Goal: Task Accomplishment & Management: Use online tool/utility

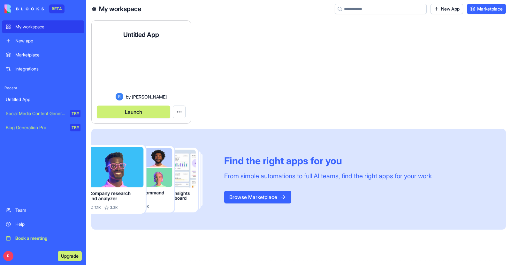
click at [141, 116] on button "Launch" at bounding box center [133, 112] width 73 height 13
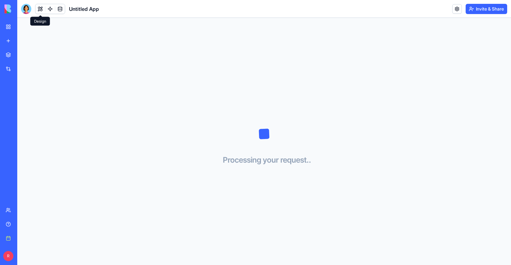
click at [39, 9] on button at bounding box center [40, 9] width 10 height 10
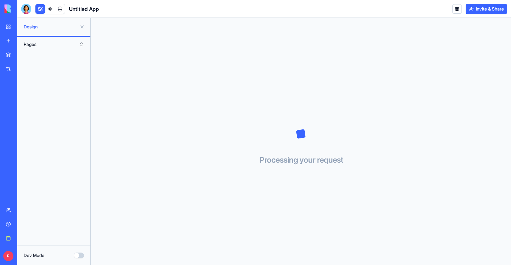
click at [35, 45] on button "Pages" at bounding box center [53, 44] width 67 height 10
click at [40, 25] on span "Design" at bounding box center [50, 27] width 53 height 6
click at [36, 27] on span "Design" at bounding box center [50, 27] width 53 height 6
click at [24, 10] on div at bounding box center [26, 9] width 10 height 10
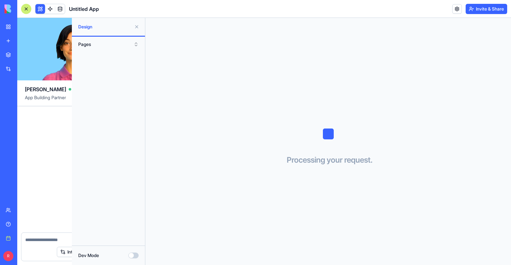
scroll to position [566, 0]
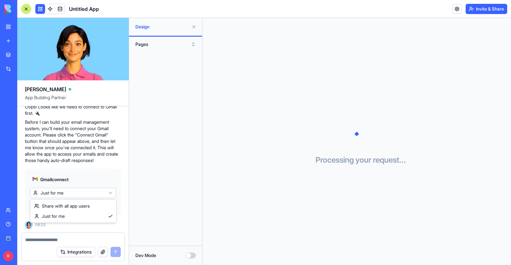
click at [62, 194] on html "BETA My workspace New app Marketplace Integrations Recent Untitled App Social M…" at bounding box center [255, 132] width 511 height 265
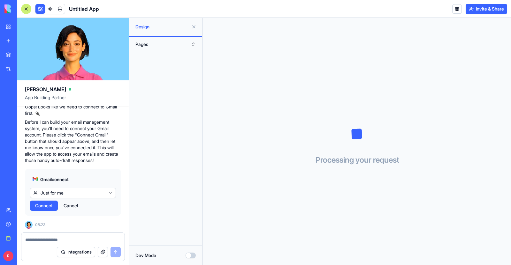
click at [42, 205] on span "Connect" at bounding box center [44, 206] width 18 height 6
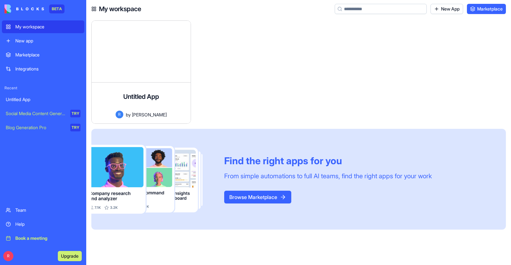
click at [31, 54] on div "Marketplace" at bounding box center [47, 55] width 65 height 6
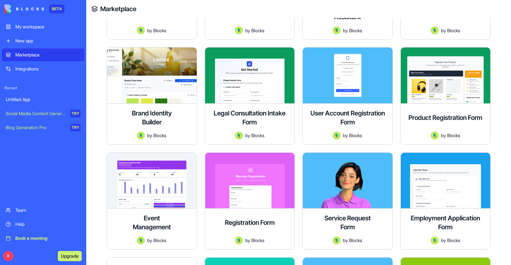
scroll to position [496, 0]
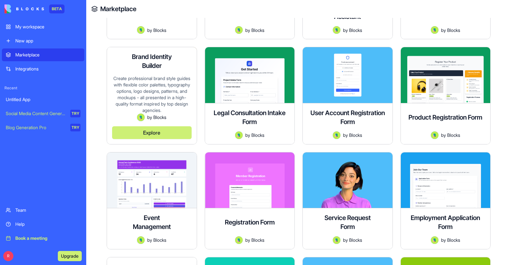
click at [164, 136] on button "Explore" at bounding box center [152, 133] width 80 height 13
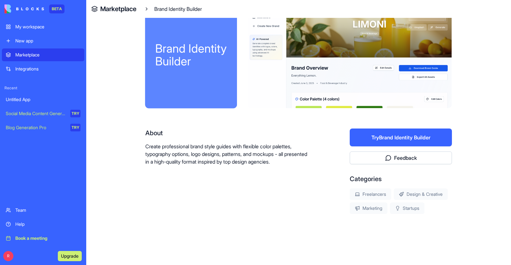
scroll to position [22, 0]
click at [421, 140] on button "Try Brand Identity Builder" at bounding box center [401, 138] width 102 height 18
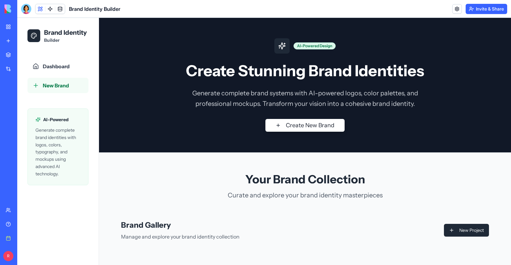
click at [58, 88] on span "New Brand" at bounding box center [56, 86] width 26 height 8
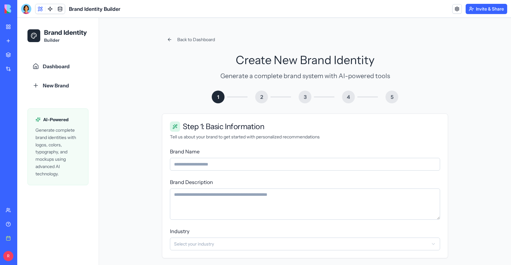
click at [191, 167] on input "Brand Name" at bounding box center [305, 164] width 270 height 13
type input "**********"
click at [212, 194] on textarea "Brand Description" at bounding box center [305, 204] width 270 height 31
drag, startPoint x: 209, startPoint y: 196, endPoint x: 161, endPoint y: 196, distance: 47.9
click at [162, 196] on div "**********" at bounding box center [305, 203] width 286 height 111
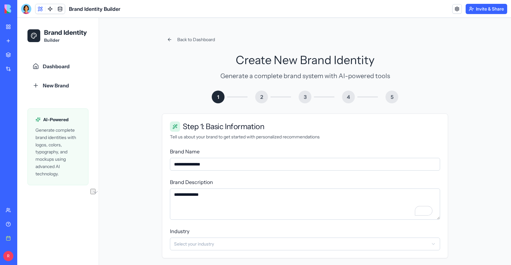
paste textarea "**********"
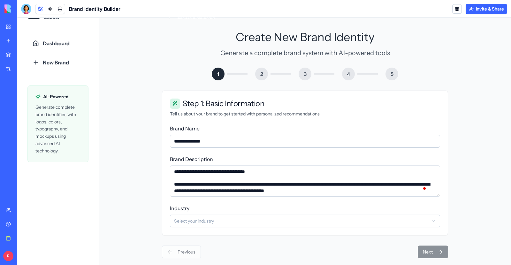
scroll to position [32, 0]
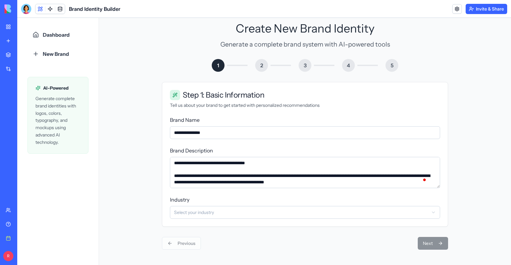
type textarea "**********"
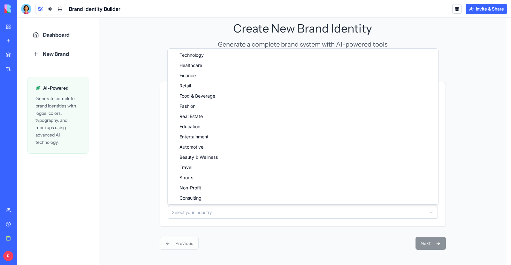
click at [191, 213] on html "**********" at bounding box center [264, 125] width 494 height 279
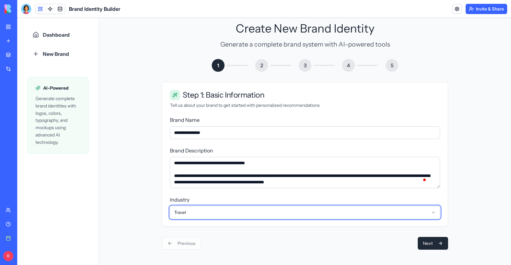
scroll to position [403, 0]
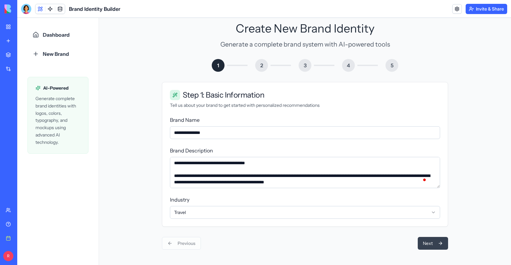
click at [427, 242] on button "Next" at bounding box center [433, 243] width 30 height 13
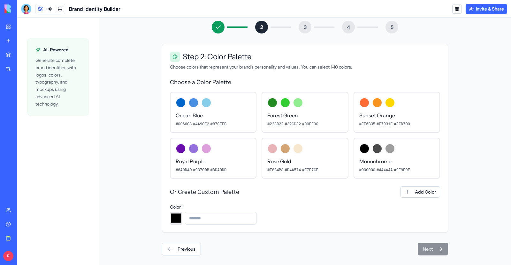
scroll to position [69, 0]
click at [210, 218] on input at bounding box center [221, 219] width 72 height 13
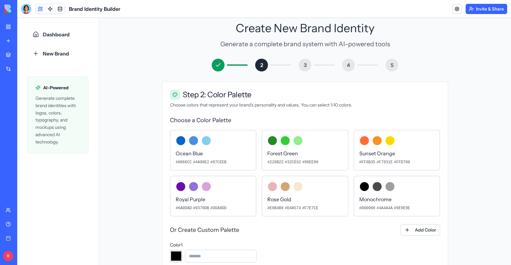
scroll to position [76, 0]
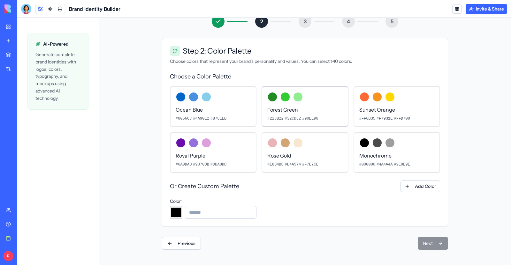
click at [270, 97] on div at bounding box center [272, 97] width 10 height 10
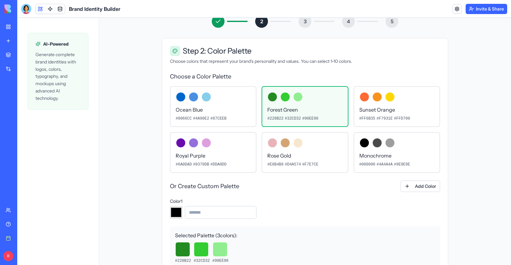
click at [270, 97] on div at bounding box center [272, 97] width 10 height 10
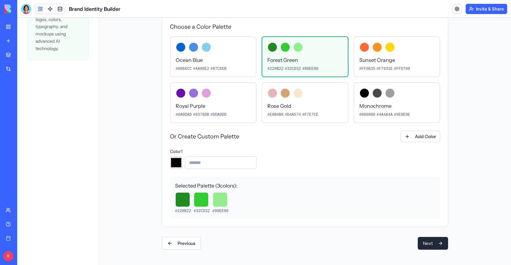
scroll to position [0, 0]
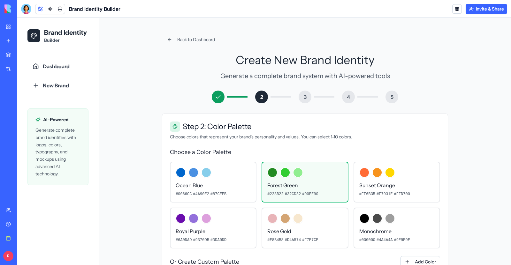
click at [24, 39] on div "New app" at bounding box center [19, 41] width 8 height 6
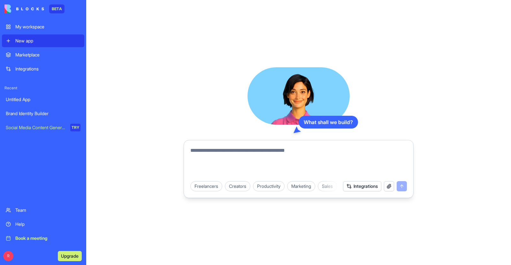
click at [206, 150] on textarea at bounding box center [298, 162] width 217 height 31
type textarea "*"
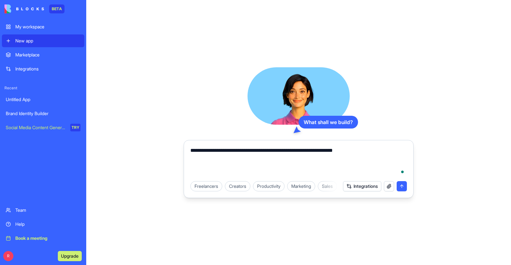
type textarea "**********"
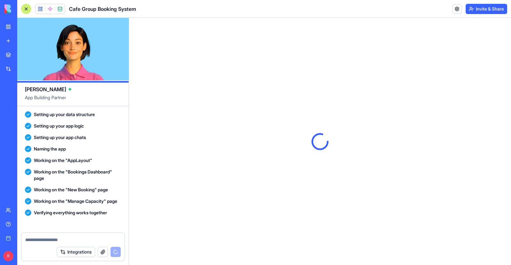
scroll to position [216, 0]
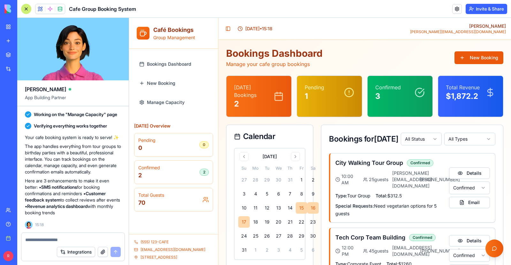
scroll to position [216, 0]
click at [81, 254] on button "Integrations" at bounding box center [76, 252] width 38 height 10
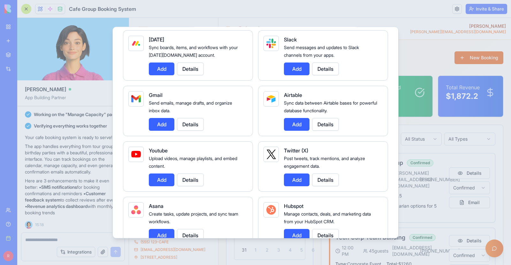
scroll to position [53, 0]
click at [165, 127] on button "Add" at bounding box center [162, 124] width 26 height 13
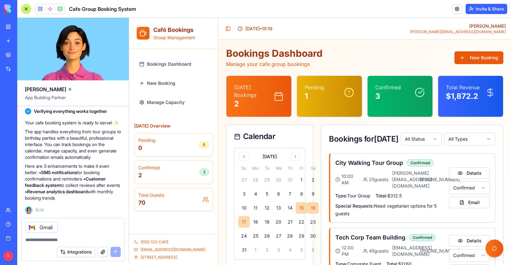
click at [81, 255] on button "Integrations" at bounding box center [76, 252] width 38 height 10
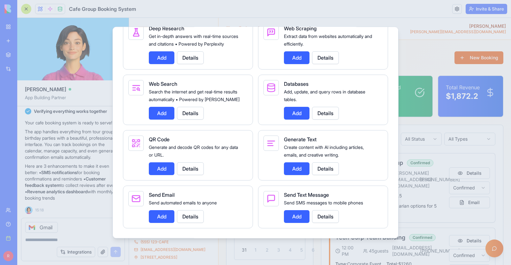
scroll to position [798, 0]
click at [167, 218] on button "Add" at bounding box center [162, 216] width 26 height 13
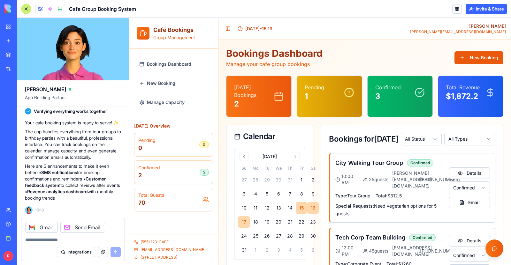
click at [113, 256] on div "Integrations" at bounding box center [89, 252] width 64 height 10
click at [69, 241] on textarea at bounding box center [73, 240] width 96 height 6
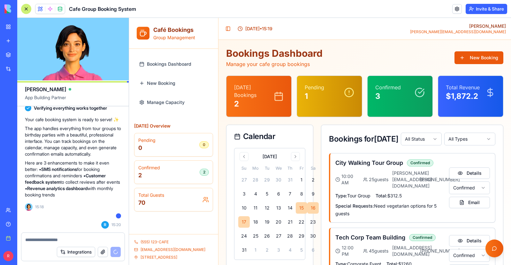
click at [165, 65] on span "Bookings Dashboard" at bounding box center [169, 64] width 44 height 6
click at [162, 85] on span "New Booking" at bounding box center [161, 83] width 28 height 6
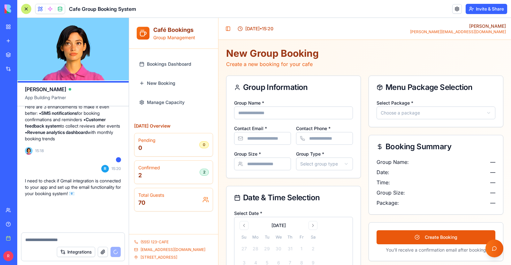
scroll to position [323, 0]
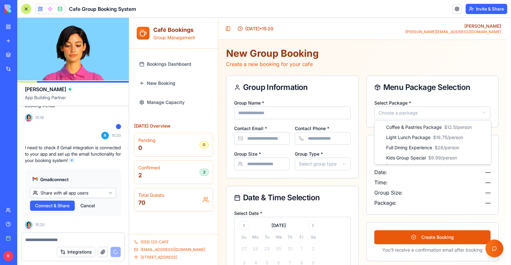
click at [393, 112] on html "**********" at bounding box center [320, 229] width 382 height 423
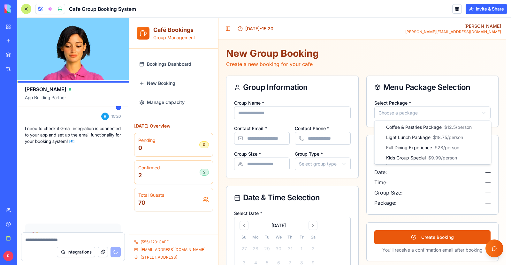
scroll to position [404, 0]
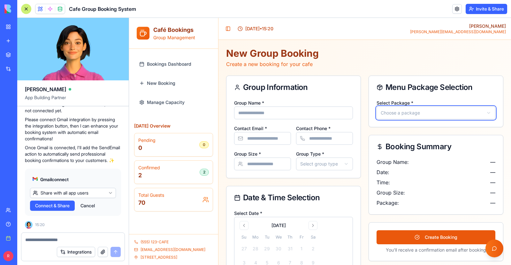
click at [393, 112] on html "**********" at bounding box center [320, 229] width 382 height 423
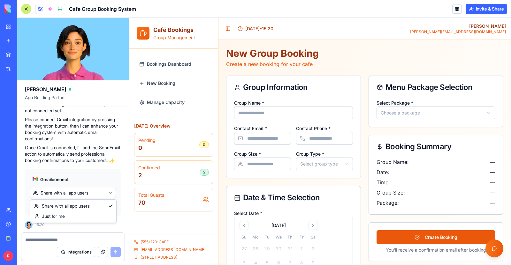
click at [58, 193] on html "BETA My workspace New app Marketplace Integrations Recent Untitled App Brand Id…" at bounding box center [255, 132] width 511 height 265
click at [50, 208] on span "Connect" at bounding box center [44, 206] width 18 height 6
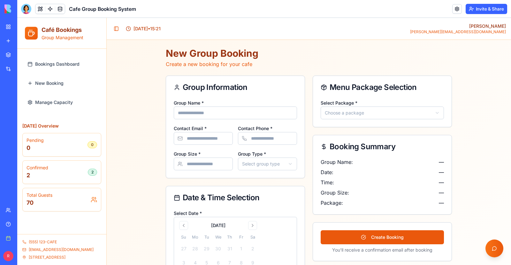
click at [64, 64] on span "Bookings Dashboard" at bounding box center [57, 64] width 44 height 6
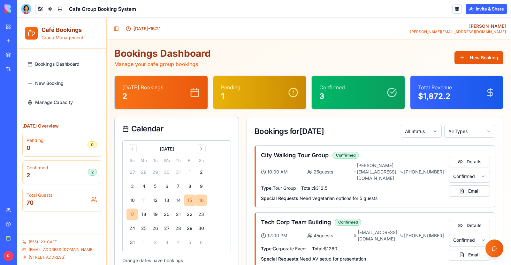
scroll to position [21, 0]
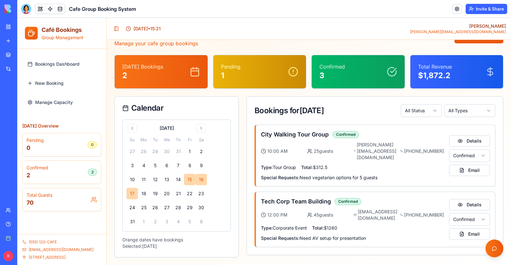
click at [477, 151] on html "Café Bookings Group Management Bookings Dashboard New Booking Manage Capacity T…" at bounding box center [264, 131] width 494 height 268
click at [479, 152] on html "Café Bookings Group Management Bookings Dashboard New Booking Manage Capacity T…" at bounding box center [264, 131] width 494 height 268
click at [201, 129] on button "Go to next month" at bounding box center [201, 128] width 9 height 9
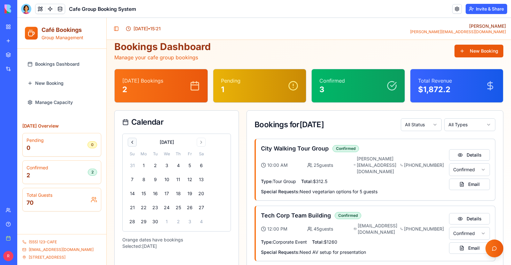
click at [131, 142] on button "Go to previous month" at bounding box center [132, 142] width 9 height 9
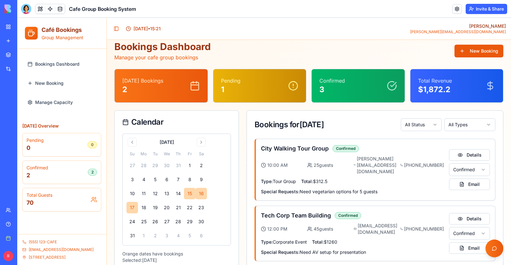
click at [192, 194] on button "15" at bounding box center [190, 194] width 12 height 12
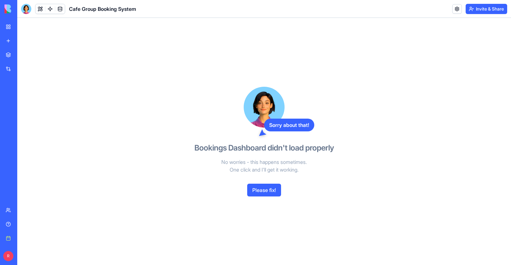
click at [256, 195] on button "Please fix!" at bounding box center [264, 190] width 34 height 13
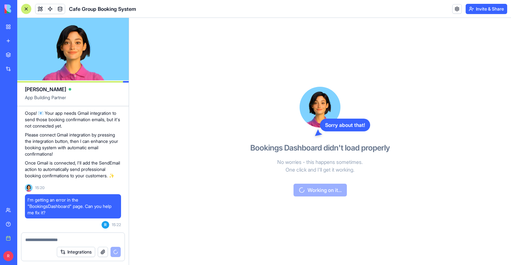
scroll to position [510, 0]
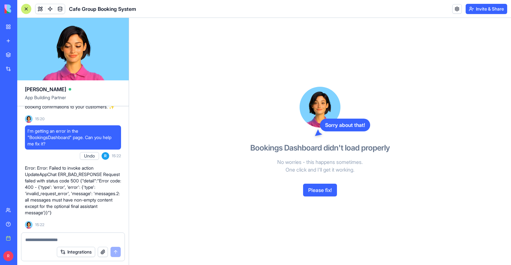
click at [315, 189] on button "Please fix!" at bounding box center [320, 190] width 34 height 13
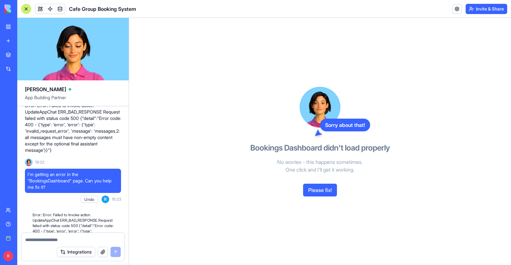
scroll to position [616, 0]
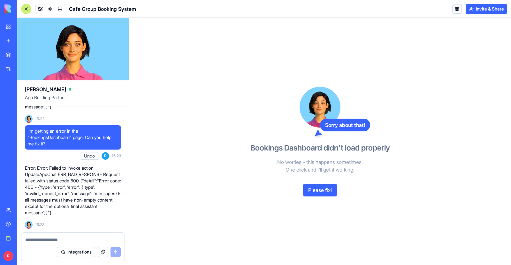
click at [27, 8] on div at bounding box center [26, 9] width 10 height 10
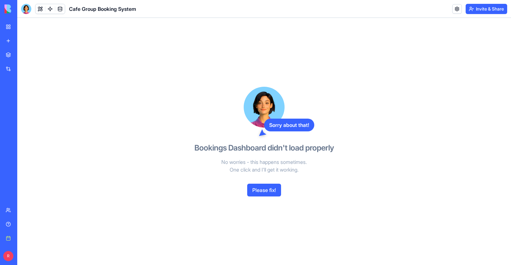
click at [38, 8] on button at bounding box center [40, 9] width 10 height 10
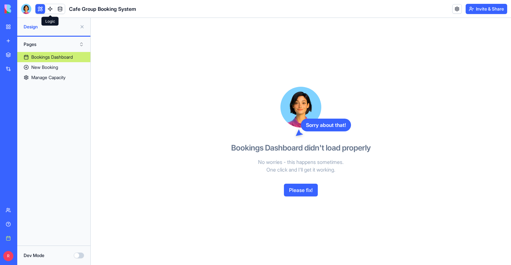
click at [51, 9] on link at bounding box center [50, 9] width 10 height 10
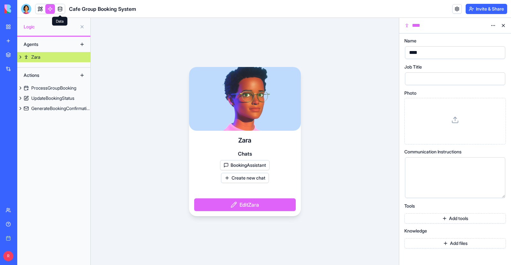
click at [61, 8] on link at bounding box center [60, 9] width 10 height 10
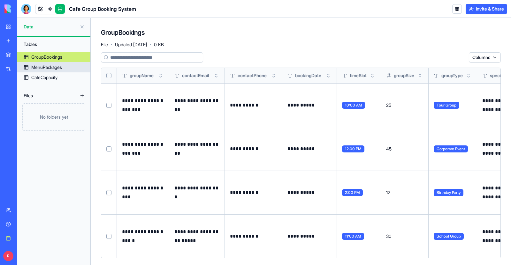
click at [50, 70] on div "MenuPackages" at bounding box center [46, 67] width 31 height 6
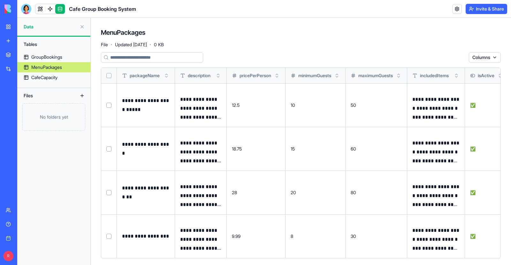
click at [184, 33] on div "MenuPackages File · Updated Aug 15, 2025 · 0 KB" at bounding box center [301, 37] width 400 height 19
click at [104, 10] on h1 "Cafe Group Booking System" at bounding box center [102, 9] width 67 height 8
click at [83, 26] on button at bounding box center [82, 27] width 10 height 10
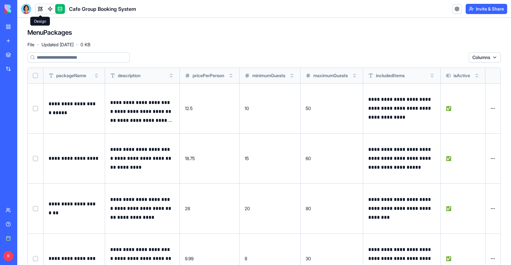
click at [37, 9] on link at bounding box center [40, 9] width 10 height 10
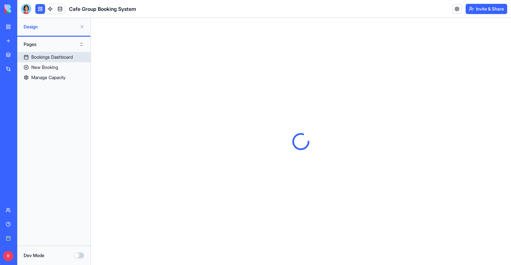
click at [42, 54] on div "Bookings Dashboard" at bounding box center [52, 57] width 42 height 6
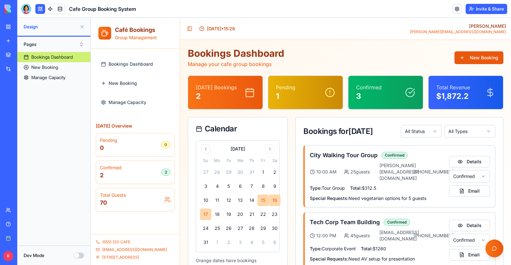
click at [79, 257] on button "Dev Mode" at bounding box center [79, 256] width 10 height 6
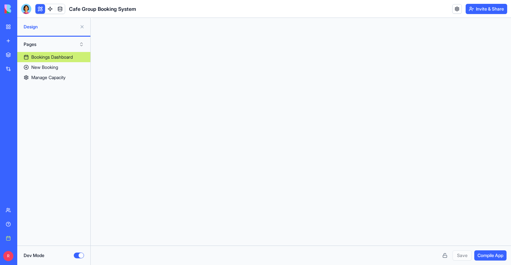
click at [79, 257] on button "Dev Mode" at bounding box center [79, 256] width 10 height 6
